Goal: Communication & Community: Participate in discussion

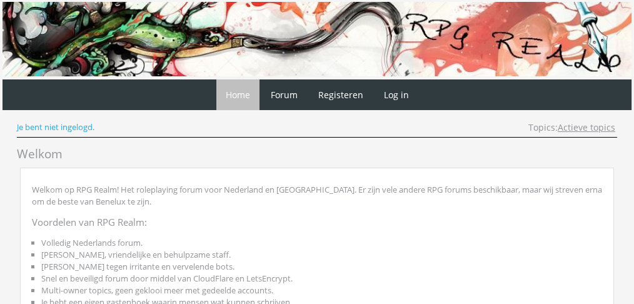
click at [577, 129] on link "Actieve topics" at bounding box center [587, 127] width 58 height 12
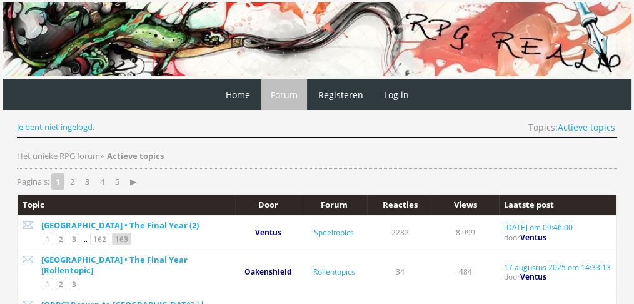
click at [122, 236] on link "163" at bounding box center [121, 239] width 19 height 13
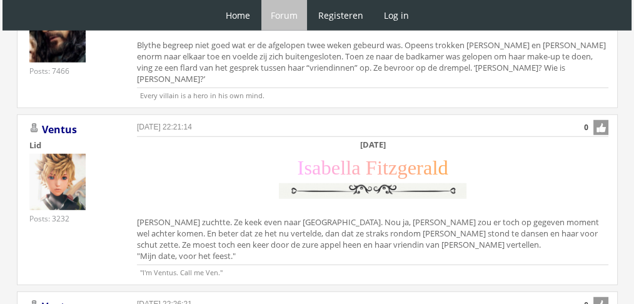
scroll to position [3414, 0]
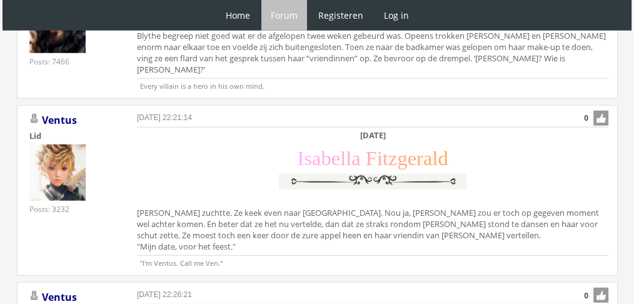
click at [272, 164] on div "Zaterdag 11 december I s a b e l l a F i t z g e r a l d Isabella zuchtte. Ze k…" at bounding box center [373, 192] width 472 height 126
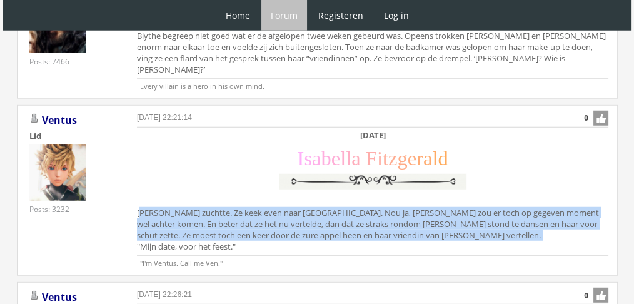
click at [272, 164] on div "Zaterdag 11 december I s a b e l l a F i t z g e r a l d Isabella zuchtte. Ze k…" at bounding box center [373, 192] width 472 height 126
copy div "Isabella zuchtte. Ze keek even naar Rhae. Nou ja, Blythe zou er toch op gegeven…"
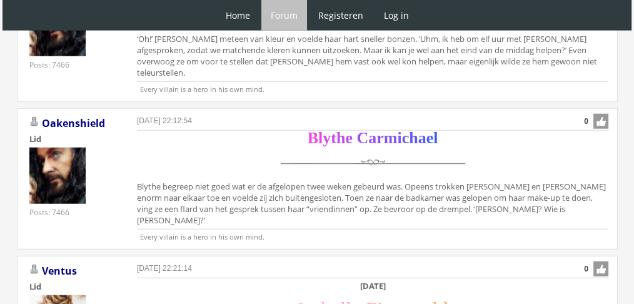
scroll to position [2997, 0]
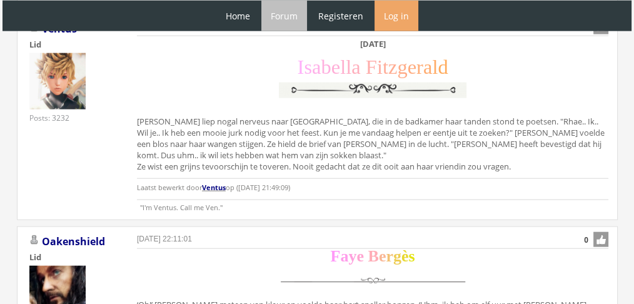
click at [407, 24] on link "Log in" at bounding box center [397, 15] width 44 height 31
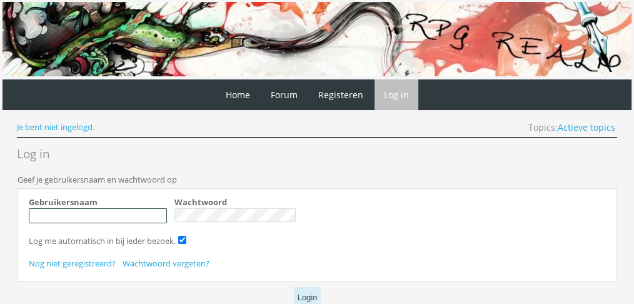
click at [130, 211] on input "Gebruikersnaam" at bounding box center [98, 215] width 138 height 15
type input "Oakenshield"
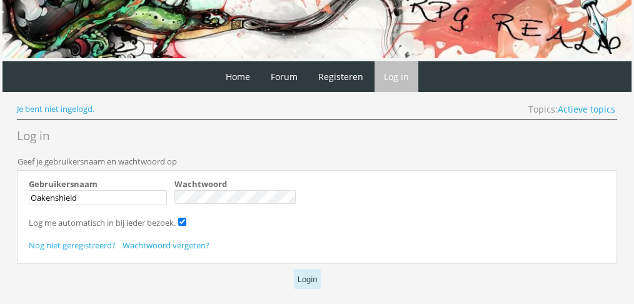
scroll to position [64, 0]
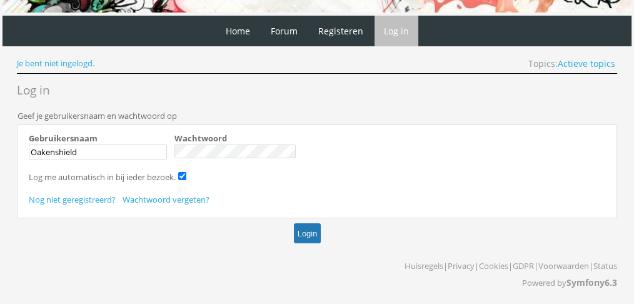
click at [310, 230] on button "Login" at bounding box center [308, 233] width 28 height 21
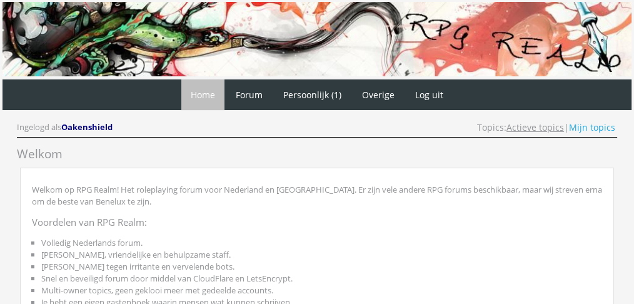
click at [546, 130] on link "Actieve topics" at bounding box center [536, 127] width 58 height 12
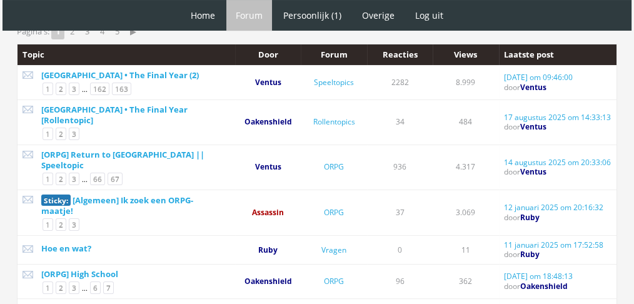
scroll to position [151, 0]
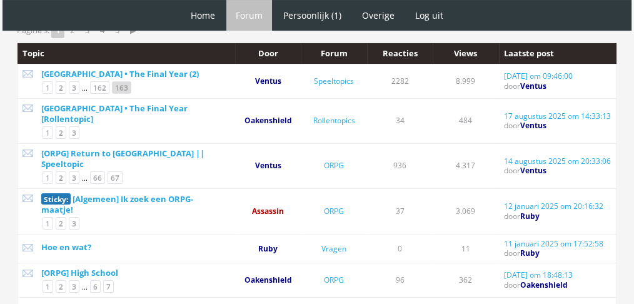
click at [113, 83] on link "163" at bounding box center [121, 87] width 19 height 13
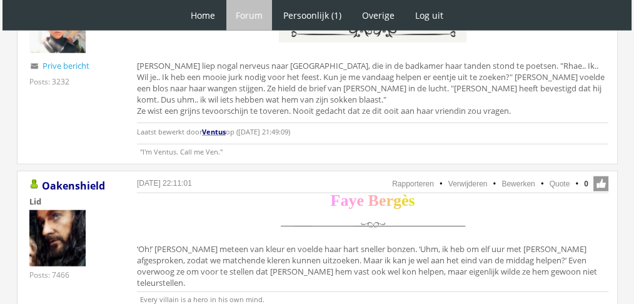
scroll to position [3078, 0]
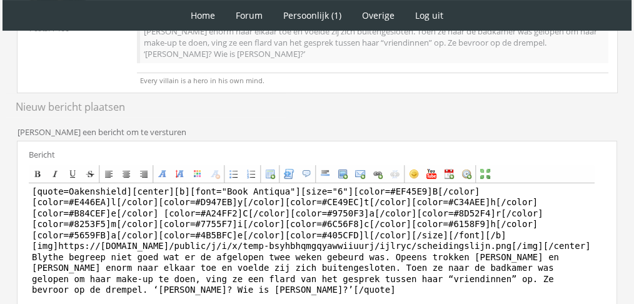
scroll to position [355, 0]
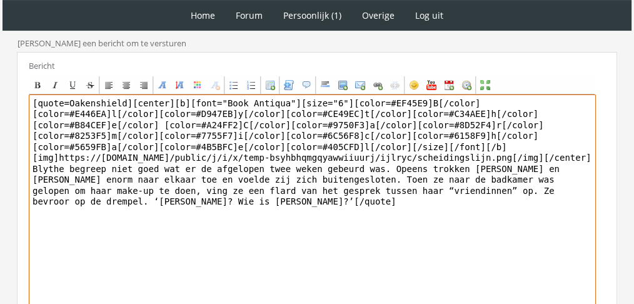
click at [403, 181] on textarea "[quote=Oakenshield][center][b][font="Book Antiqua"][size="6"][color=#EF45E9]B[/…" at bounding box center [312, 210] width 567 height 232
paste textarea "‘Je hebt een date?’ Blythe wilde enthousiast zijn voor haar vriendin, maar het …"
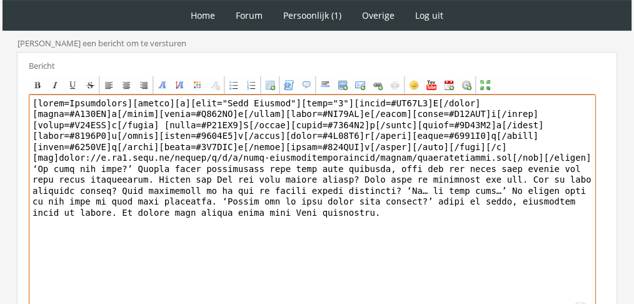
drag, startPoint x: 121, startPoint y: 86, endPoint x: 0, endPoint y: 55, distance: 125.2
click at [0, 55] on div "1 Home Forum Forum index Actieve topics Mijn topics Persoonlijk (1) Profiel Pri…" at bounding box center [317, 41] width 634 height 793
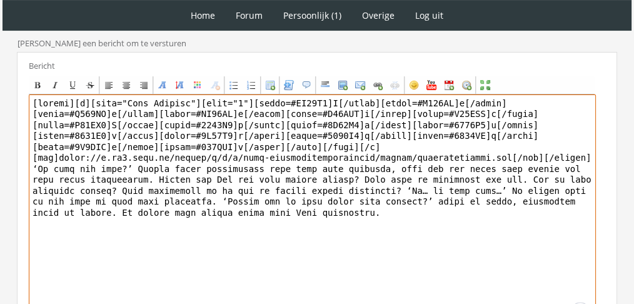
scroll to position [474, 0]
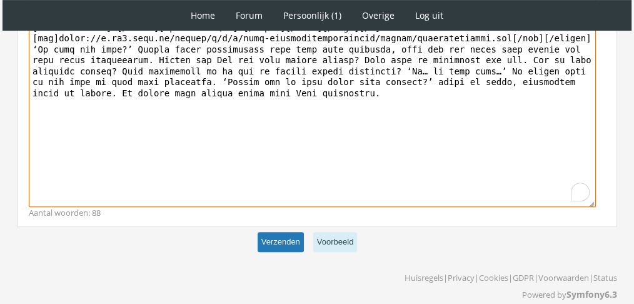
type textarea "[center][b][font="Book Antiqua"][size="6"][color=#EF45E9]B[/color][color=#E446E…"
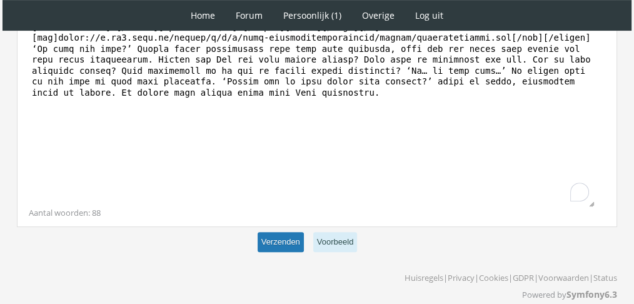
click at [270, 233] on button "Verzenden" at bounding box center [281, 242] width 46 height 21
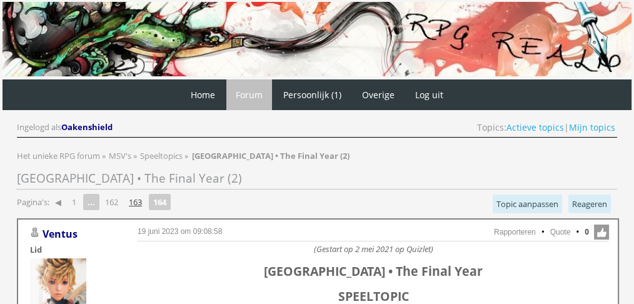
click at [141, 199] on link "163" at bounding box center [135, 202] width 23 height 18
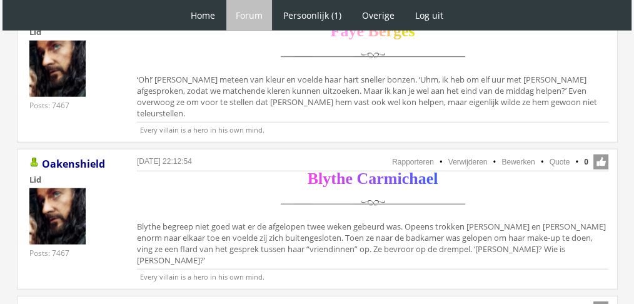
scroll to position [3152, 0]
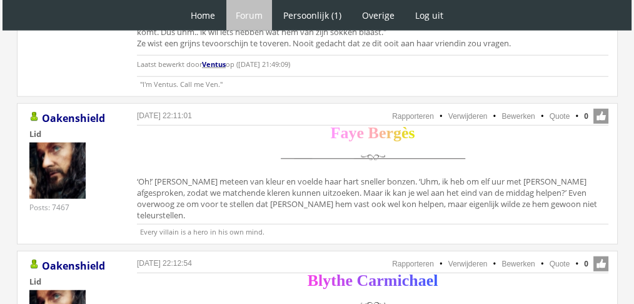
scroll to position [3156, 0]
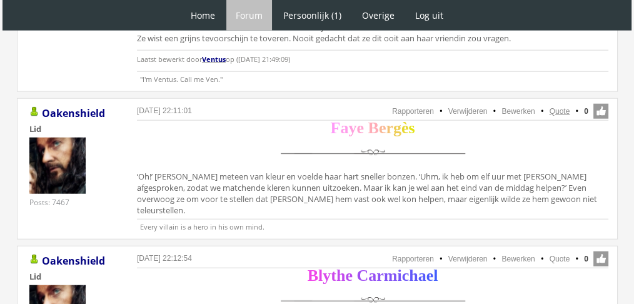
click at [555, 107] on link "Quote" at bounding box center [560, 111] width 21 height 9
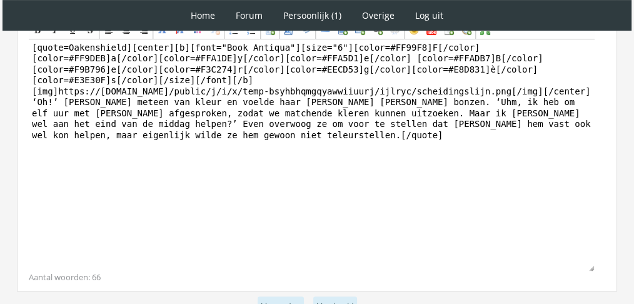
scroll to position [393, 0]
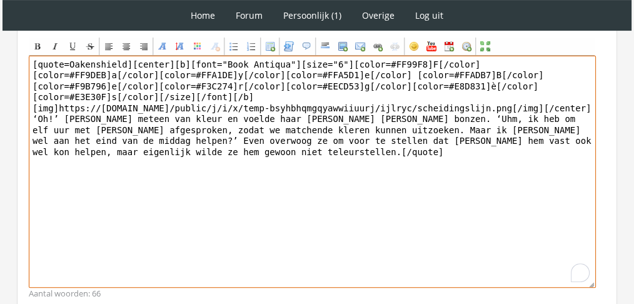
drag, startPoint x: 26, startPoint y: 124, endPoint x: 0, endPoint y: 106, distance: 31.9
click at [0, 106] on div "1 Home Forum Forum index Actieve topics Mijn topics Persoonlijk (1) Profiel Pri…" at bounding box center [317, 3] width 634 height 793
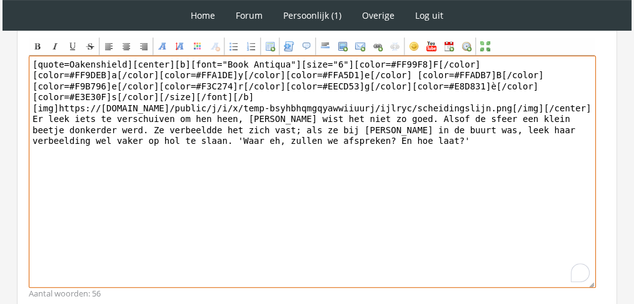
drag, startPoint x: 120, startPoint y: 59, endPoint x: 0, endPoint y: 39, distance: 121.6
click at [0, 39] on div "1 Home Forum Forum index Actieve topics Mijn topics Persoonlijk (1) Profiel Pri…" at bounding box center [317, 3] width 634 height 793
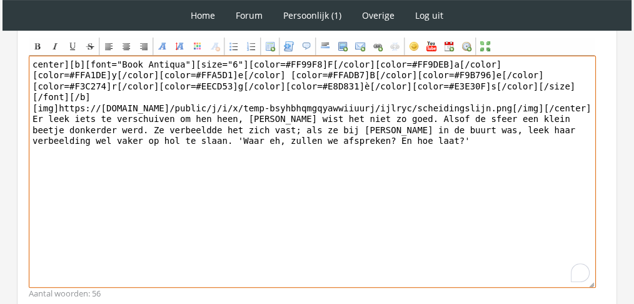
click at [320, 141] on textarea "center][b][font="Book Antiqua"][size="6"][color=#FF99F8]F[/color][color=#FF9DEB…" at bounding box center [312, 172] width 567 height 232
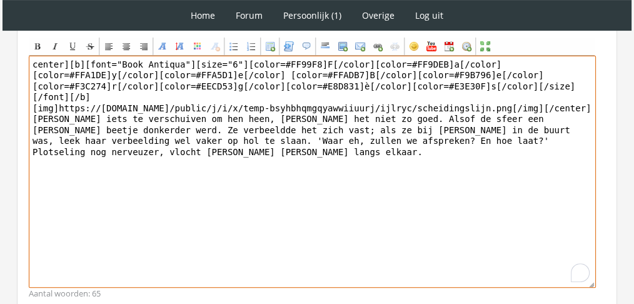
click at [38, 60] on textarea "center][b][font="Book Antiqua"][size="6"][color=#FF99F8]F[/color][color=#FF9DEB…" at bounding box center [312, 172] width 567 height 232
type textarea "[center][b][font="Book Antiqua"][size="6"][color=#FF99F8]F[/color][color=#FF9DE…"
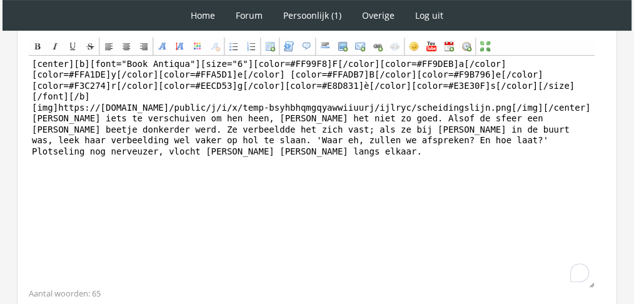
drag, startPoint x: 632, startPoint y: 214, endPoint x: 627, endPoint y: 242, distance: 28.6
click at [627, 242] on div "1 Home Forum Forum index Actieve topics Mijn topics Persoonlijk (1) Profiel Pri…" at bounding box center [317, 3] width 634 height 793
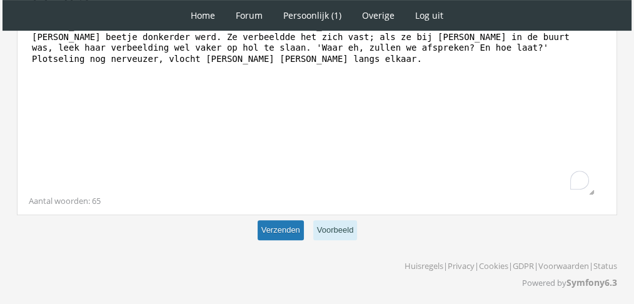
click at [268, 227] on button "Verzenden" at bounding box center [281, 230] width 46 height 21
